Goal: Find specific page/section: Find specific page/section

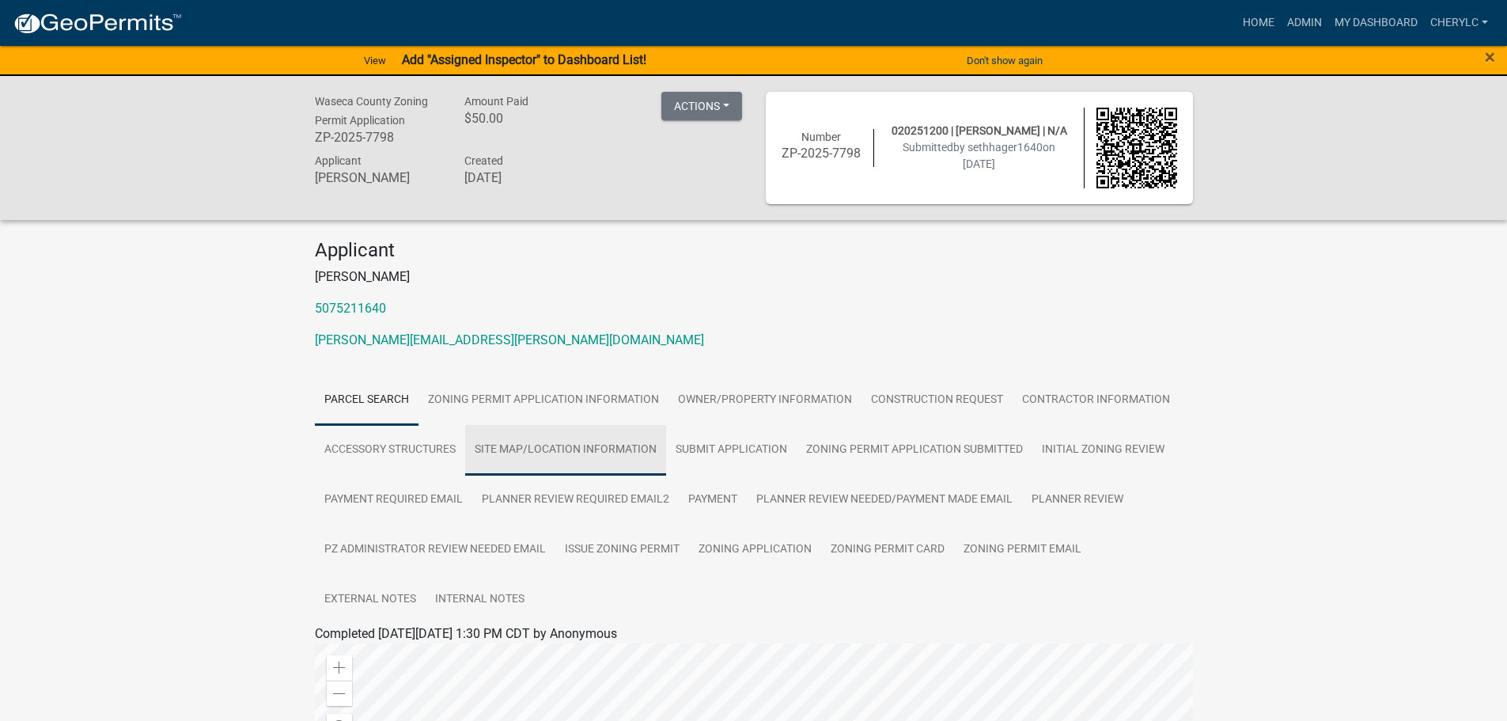
click at [517, 449] on link "Site Map/Location Information" at bounding box center [565, 450] width 201 height 51
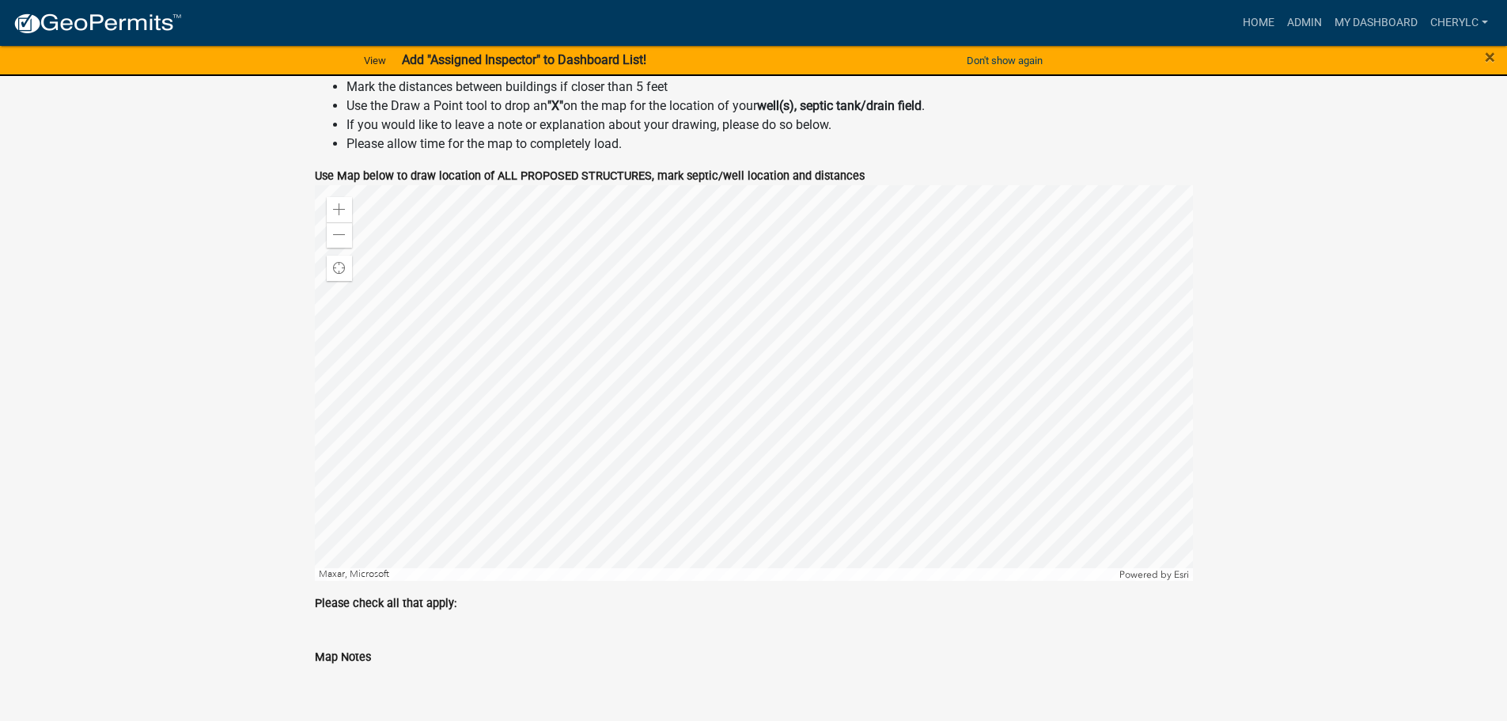
scroll to position [1108, 0]
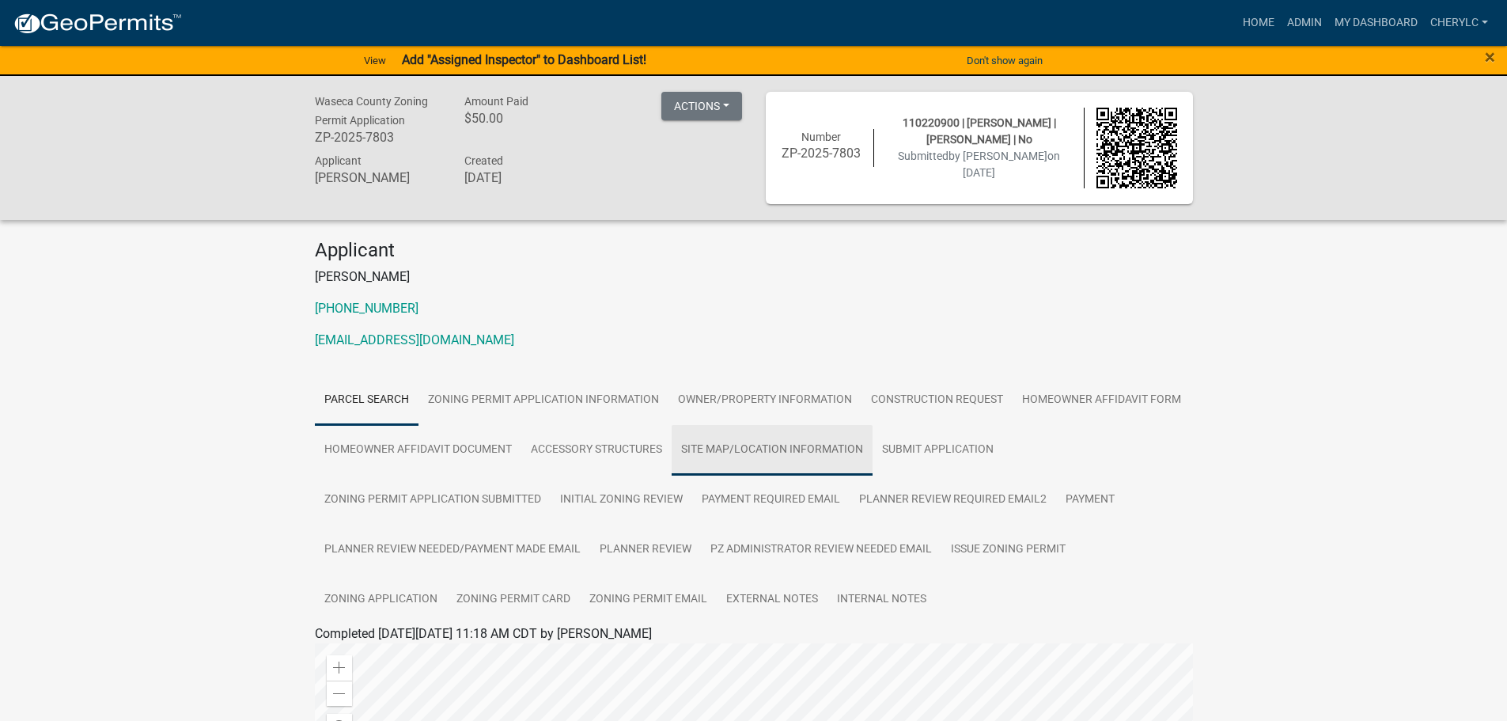
click at [784, 444] on link "Site Map/Location Information" at bounding box center [772, 450] width 201 height 51
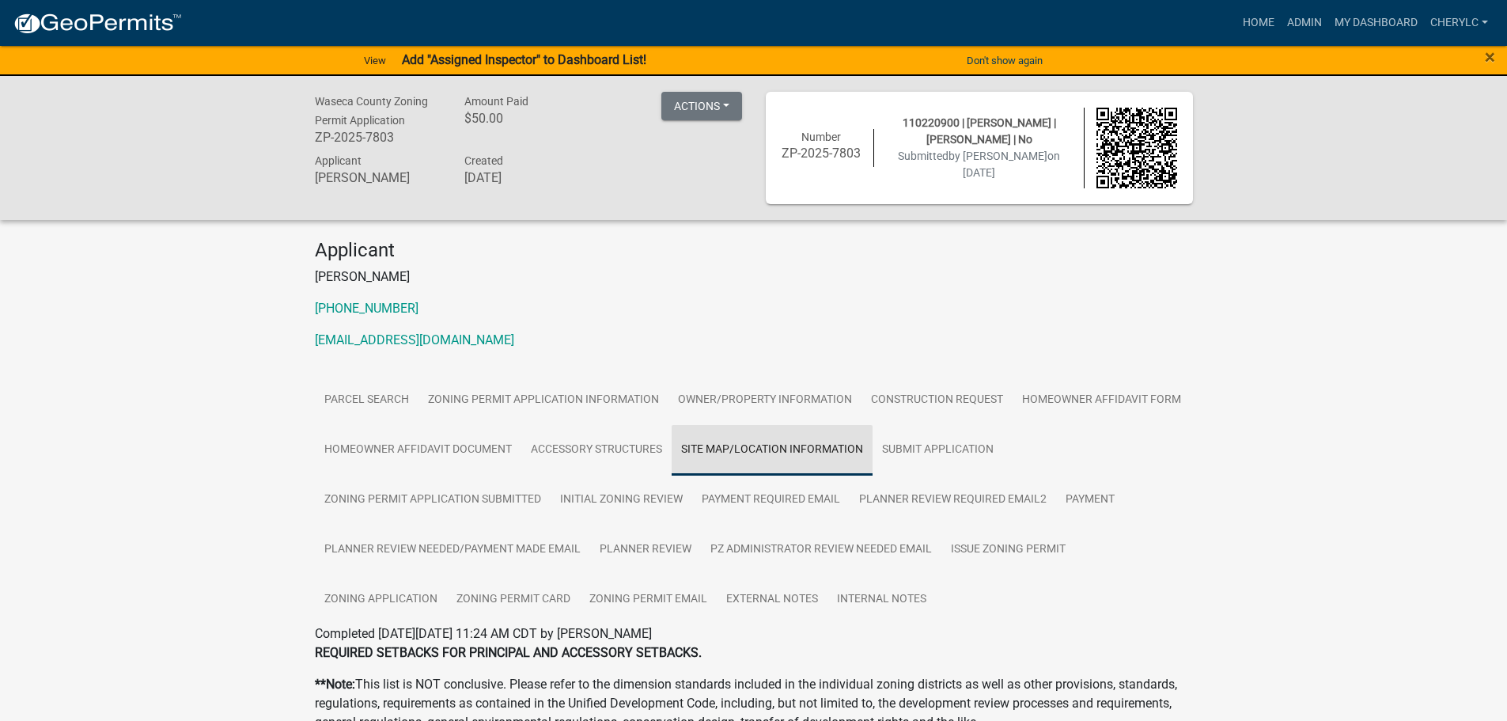
click at [754, 452] on link "Site Map/Location Information" at bounding box center [772, 450] width 201 height 51
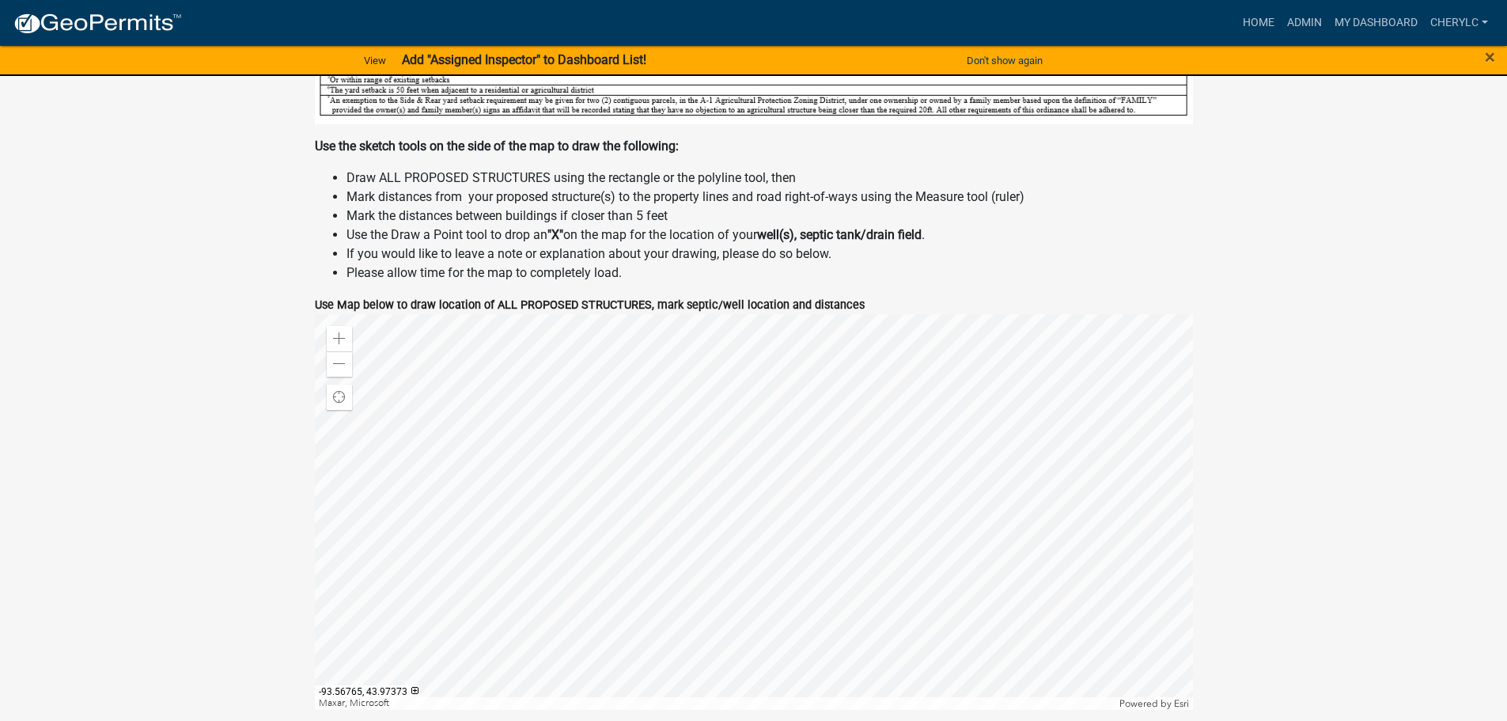
scroll to position [949, 0]
